Goal: Check status: Check status

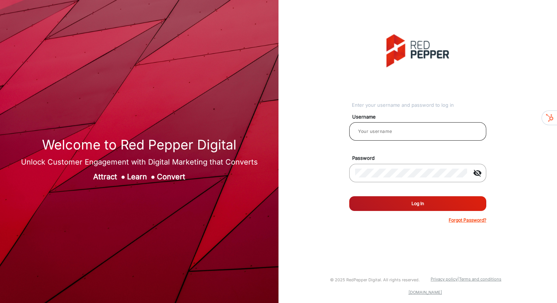
click at [386, 135] on input "email" at bounding box center [417, 131] width 125 height 9
type input "[PERSON_NAME]"
click at [411, 208] on button "Log In" at bounding box center [417, 203] width 137 height 15
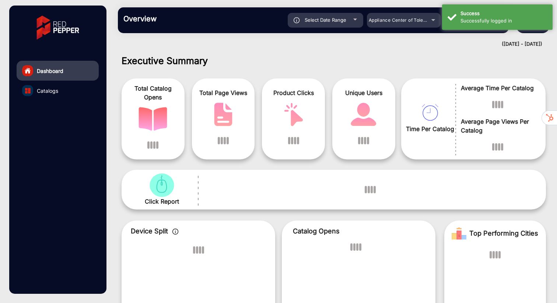
scroll to position [6, 0]
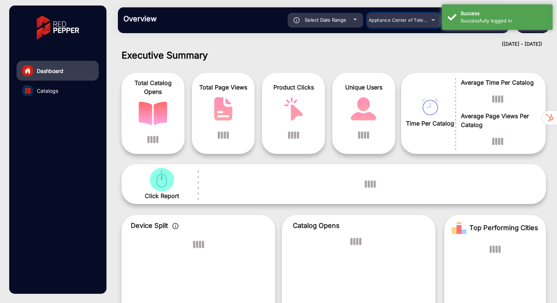
click at [405, 18] on span "Appliance Center of Toledo, Inc." at bounding box center [404, 20] width 70 height 6
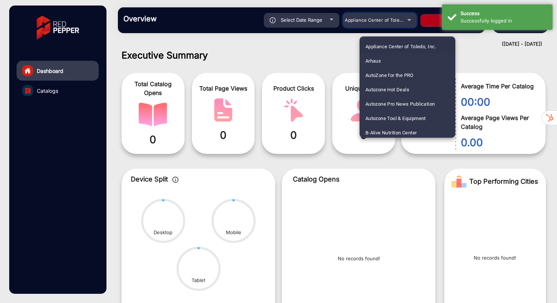
scroll to position [505, 0]
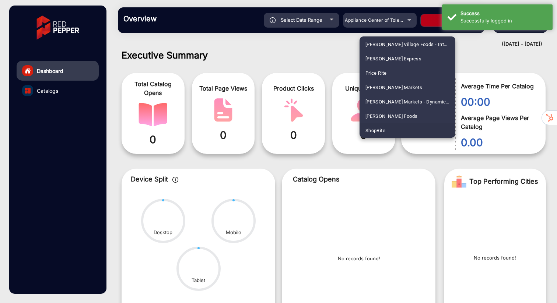
click at [391, 130] on mat-option "ShopRite" at bounding box center [408, 130] width 96 height 14
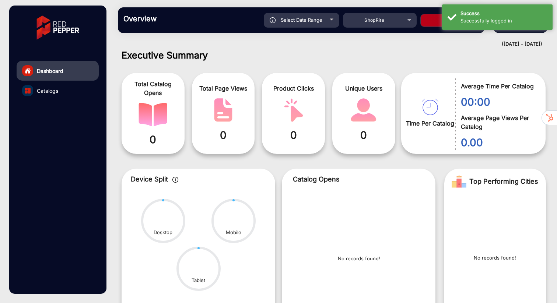
click at [429, 22] on button "Apply" at bounding box center [449, 20] width 59 height 13
type input "[DATE]"
